Goal: Task Accomplishment & Management: Use online tool/utility

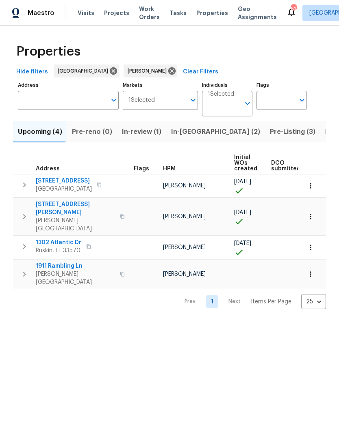
click at [185, 130] on span "In-reno (2)" at bounding box center [215, 131] width 89 height 11
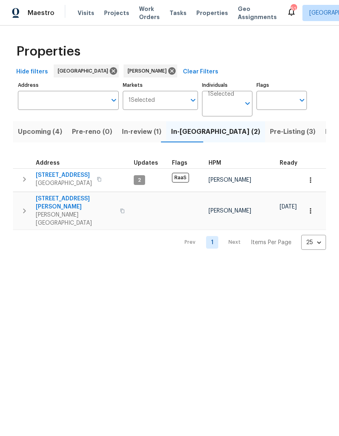
click at [270, 136] on span "Pre-Listing (3)" at bounding box center [292, 131] width 45 height 11
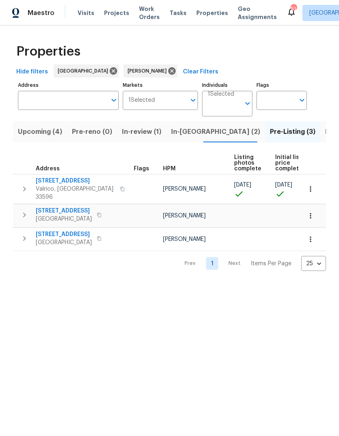
click at [62, 207] on span "[STREET_ADDRESS]" at bounding box center [64, 211] width 56 height 8
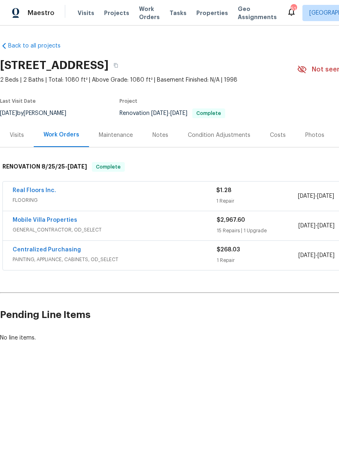
click at [311, 134] on div "Photos" at bounding box center [314, 135] width 19 height 8
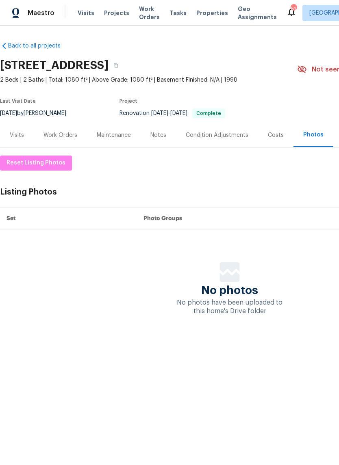
click at [67, 133] on div "Work Orders" at bounding box center [60, 135] width 34 height 8
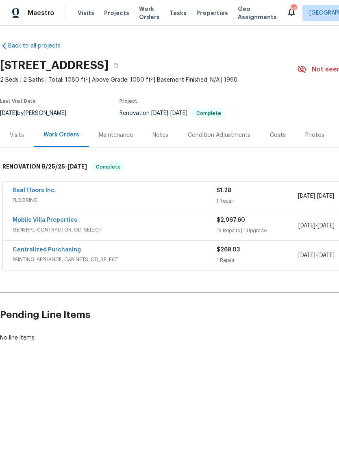
click at [39, 192] on link "Real Floors Inc." at bounding box center [34, 191] width 43 height 6
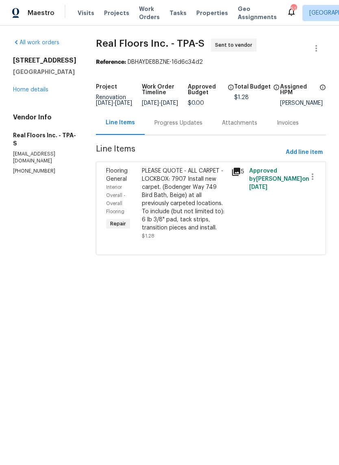
click at [181, 134] on div "Progress Updates" at bounding box center [177, 123] width 67 height 24
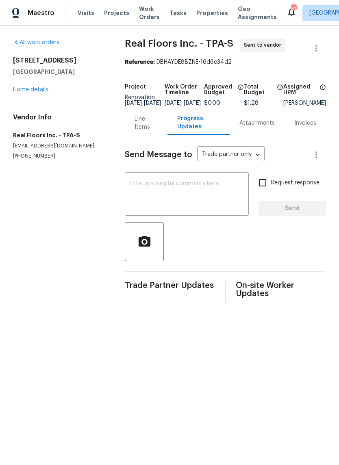
click at [37, 89] on link "Home details" at bounding box center [30, 90] width 35 height 6
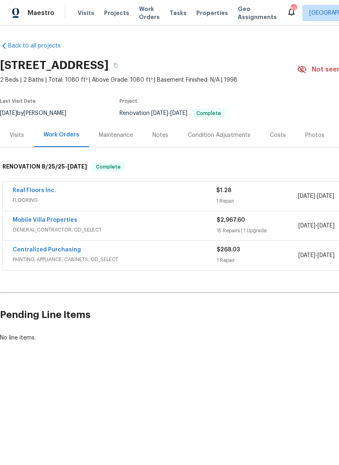
click at [36, 192] on link "Real Floors Inc." at bounding box center [34, 191] width 43 height 6
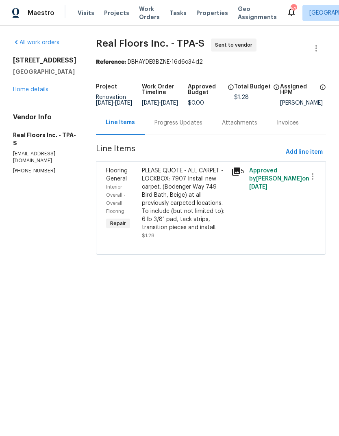
click at [193, 222] on div "PLEASE QUOTE - ALL CARPET - LOCKBOX: 7907 Install new carpet. (Bodenger Way 749…" at bounding box center [184, 199] width 84 height 65
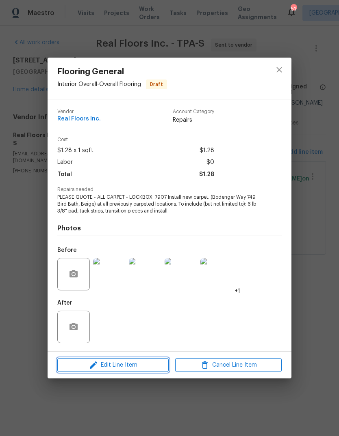
click at [126, 364] on span "Edit Line Item" at bounding box center [113, 365] width 106 height 10
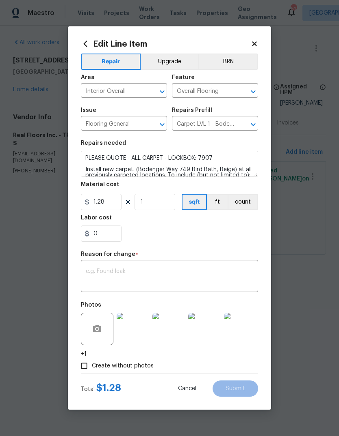
click at [165, 272] on textarea at bounding box center [169, 277] width 167 height 17
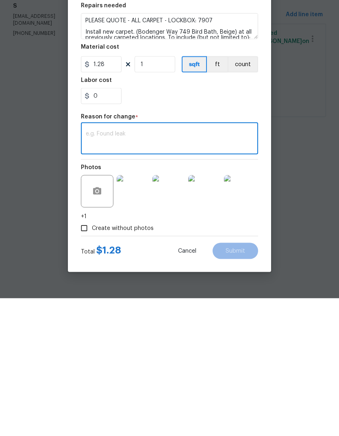
click at [142, 269] on textarea at bounding box center [169, 277] width 167 height 17
paste textarea "1,240.66"
type textarea "1,240.66"
click at [163, 194] on input "1" at bounding box center [154, 202] width 41 height 16
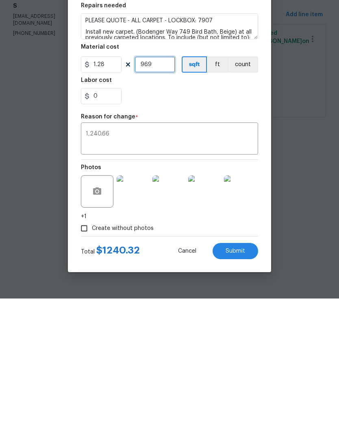
type input "969"
click at [235, 381] on button "Submit" at bounding box center [234, 389] width 45 height 16
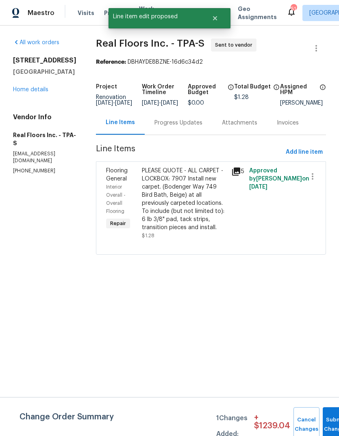
click at [184, 205] on div "PLEASE QUOTE - ALL CARPET - LOCKBOX: 7907 Install new carpet. (Bodenger Way 749…" at bounding box center [184, 199] width 84 height 65
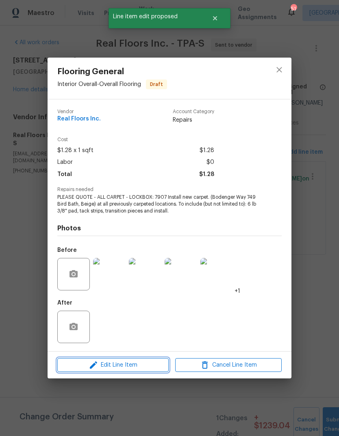
click at [138, 359] on button "Edit Line Item" at bounding box center [112, 365] width 111 height 14
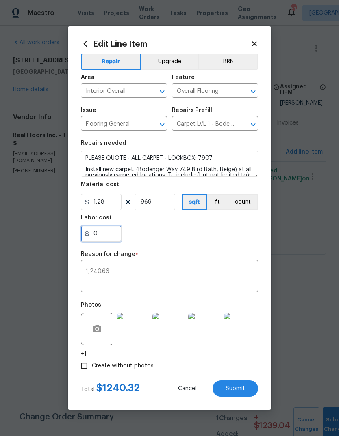
click at [103, 235] on input "0" at bounding box center [101, 234] width 41 height 16
type input "0.34"
click at [189, 276] on textarea "1,240.66" at bounding box center [169, 277] width 167 height 17
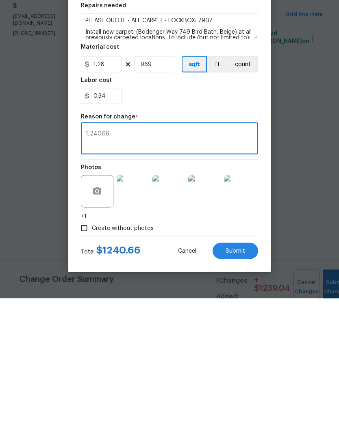
click at [236, 386] on span "Submit" at bounding box center [234, 389] width 19 height 6
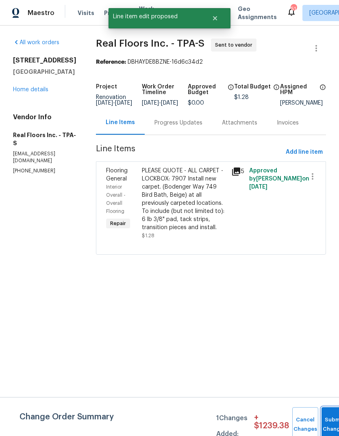
click at [332, 420] on button "Submit Changes" at bounding box center [334, 425] width 26 height 35
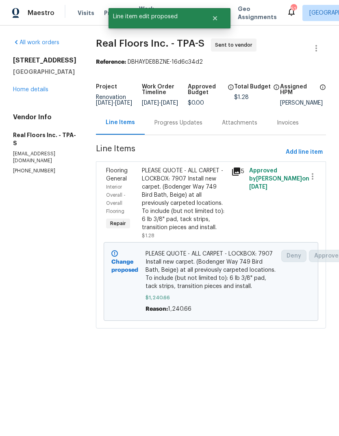
click at [36, 93] on link "Home details" at bounding box center [30, 90] width 35 height 6
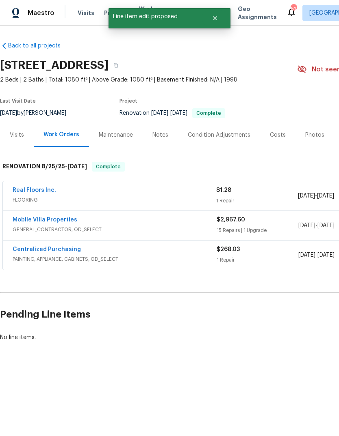
click at [310, 132] on div "Photos" at bounding box center [314, 135] width 19 height 8
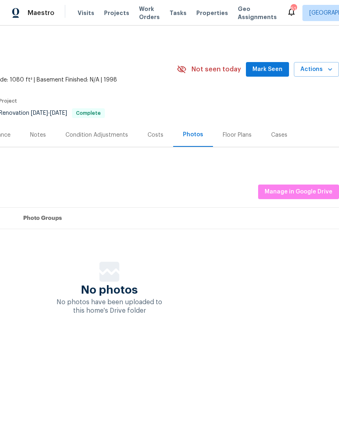
scroll to position [0, 121]
click at [306, 192] on span "Manage in Google Drive" at bounding box center [298, 192] width 68 height 10
